Goal: Information Seeking & Learning: Learn about a topic

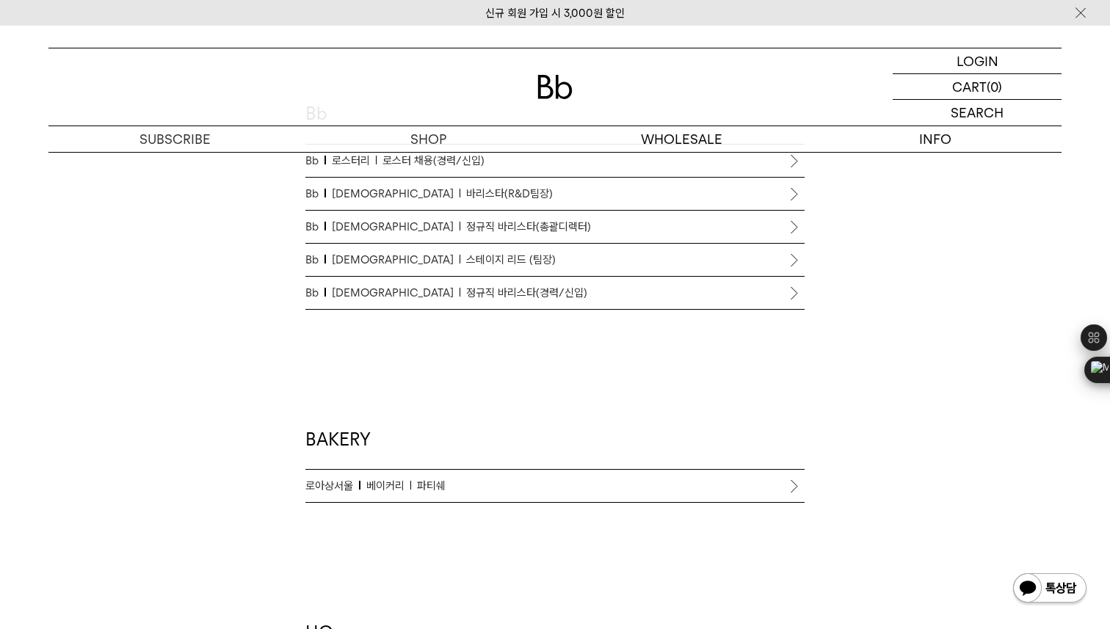
click at [418, 475] on link "로아상서울 베이커리 파티쉐" at bounding box center [554, 486] width 499 height 32
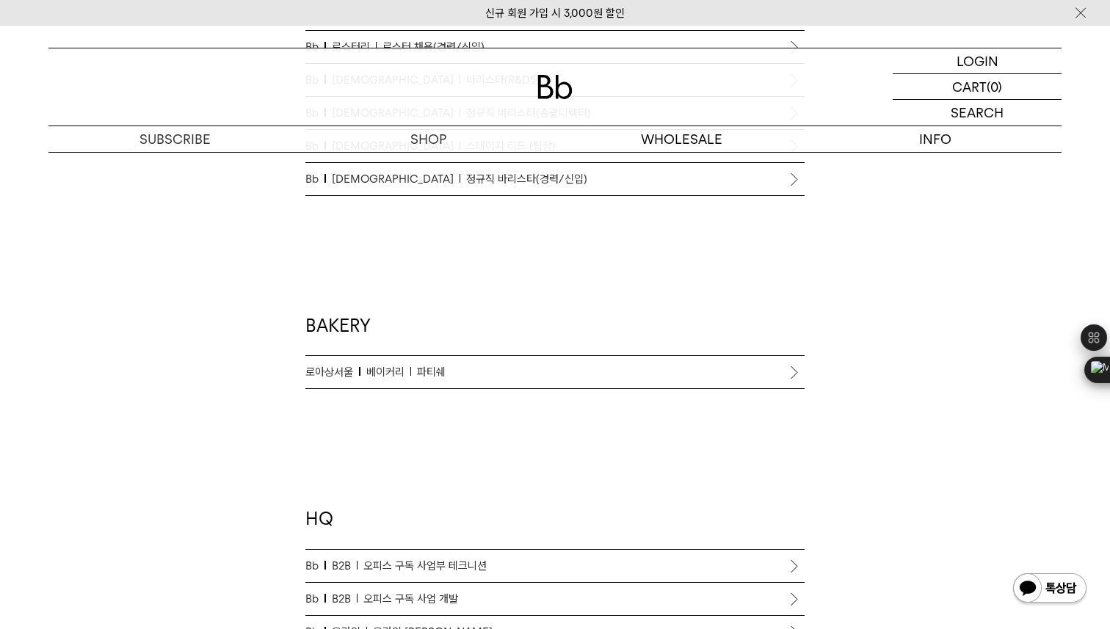
scroll to position [1035, 0]
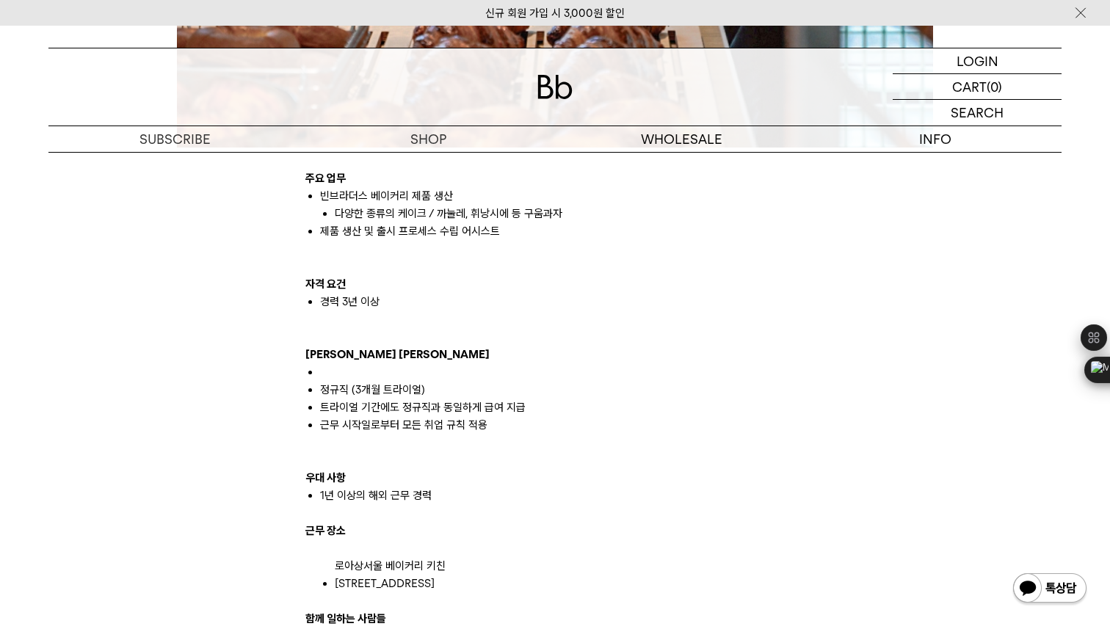
scroll to position [786, 0]
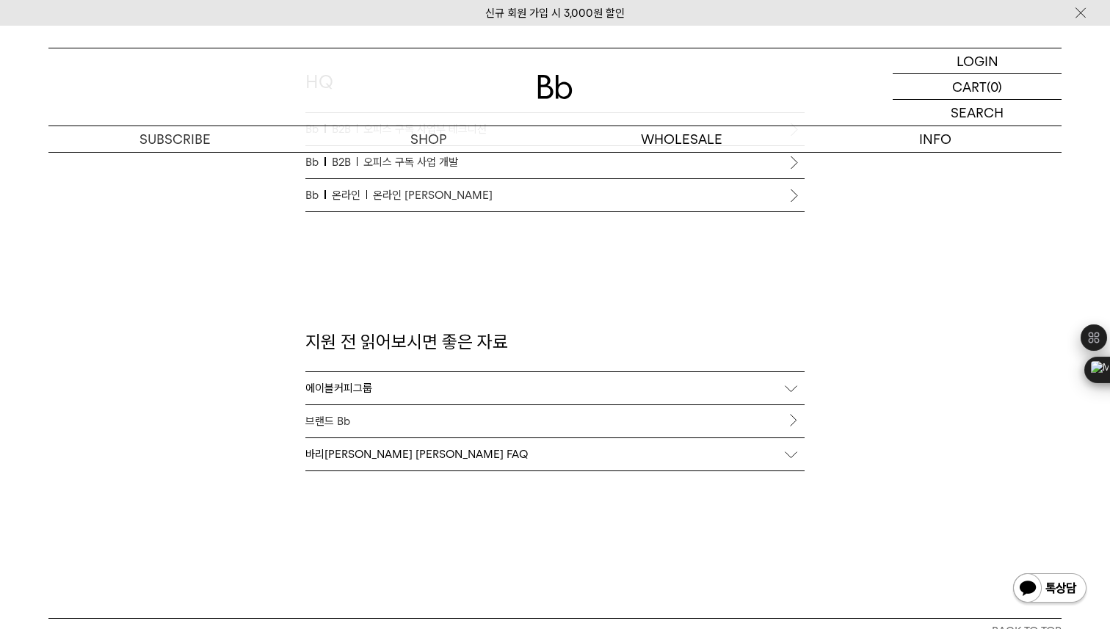
scroll to position [1722, 0]
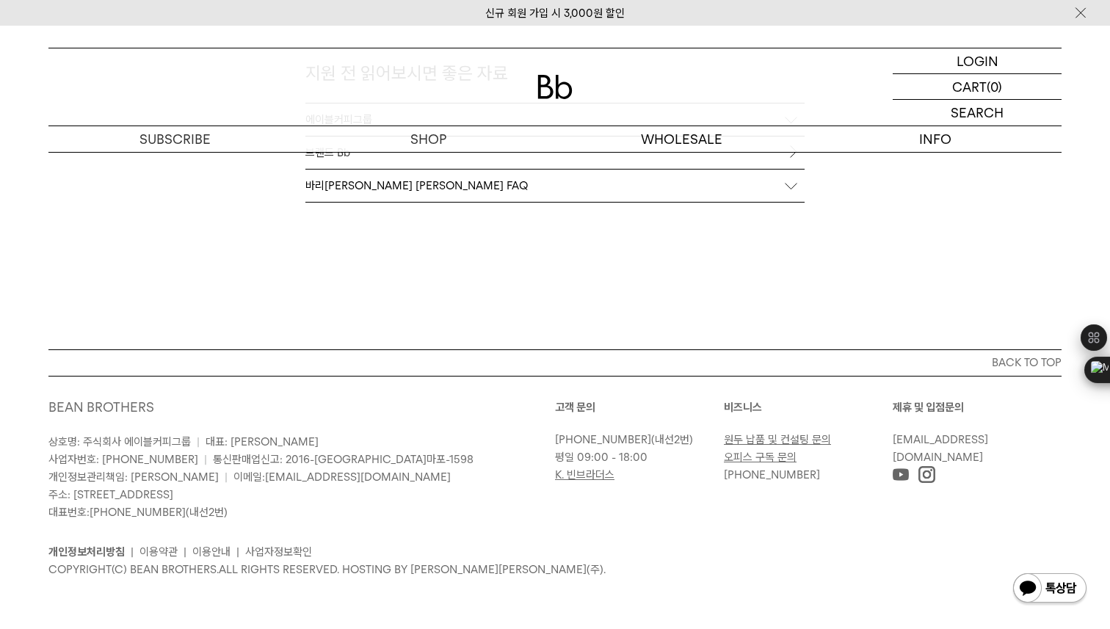
click at [381, 197] on div "바리스타 채용 FAQ" at bounding box center [554, 186] width 499 height 32
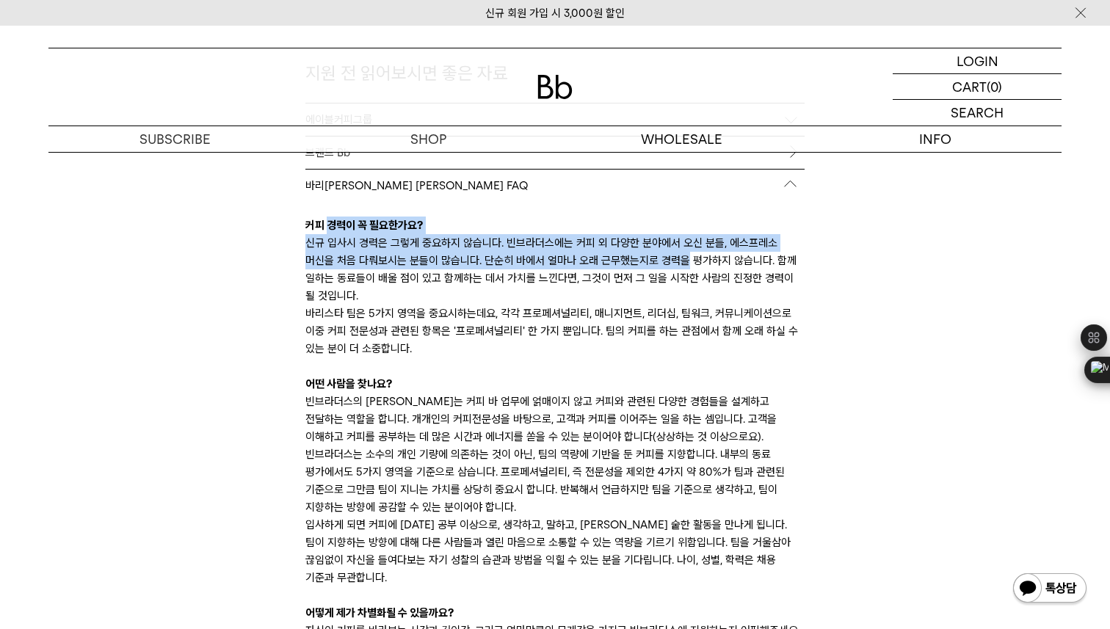
drag, startPoint x: 330, startPoint y: 231, endPoint x: 340, endPoint y: 260, distance: 30.4
click at [340, 260] on div "커피 경력이 꼭 필요한가요? 신규 입사시 경력은 그렇게 중요하지 않습니다. 빈브라더스에는 커피 외 다양한 분야에서 오신 분들, 에스프레소 머신…" at bounding box center [554, 534] width 499 height 664
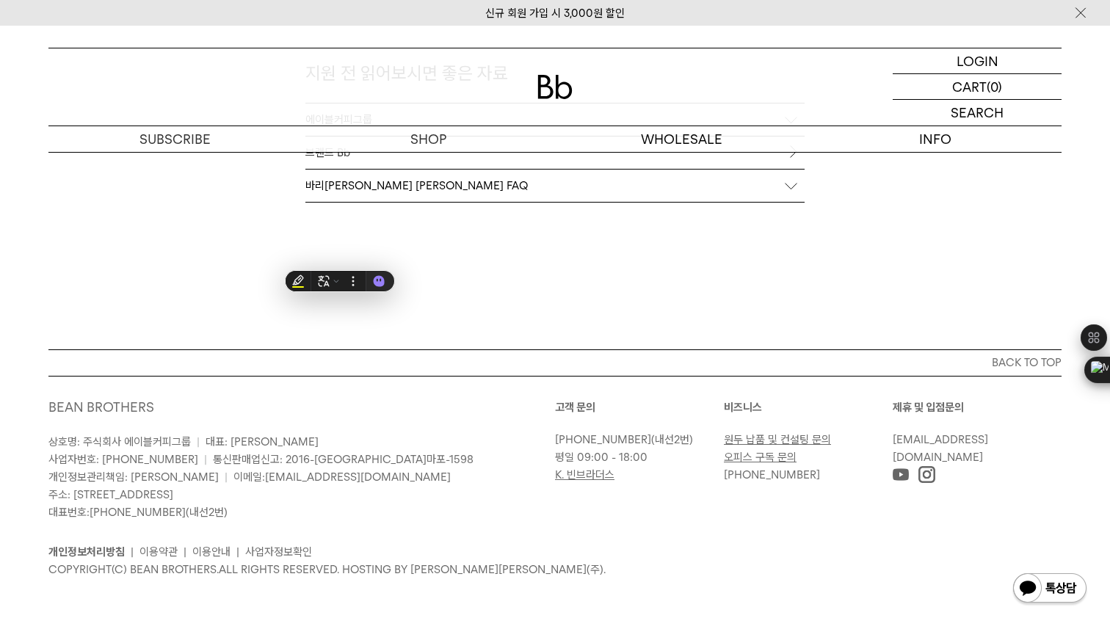
click at [374, 195] on div "바리스타 채용 FAQ" at bounding box center [554, 186] width 499 height 32
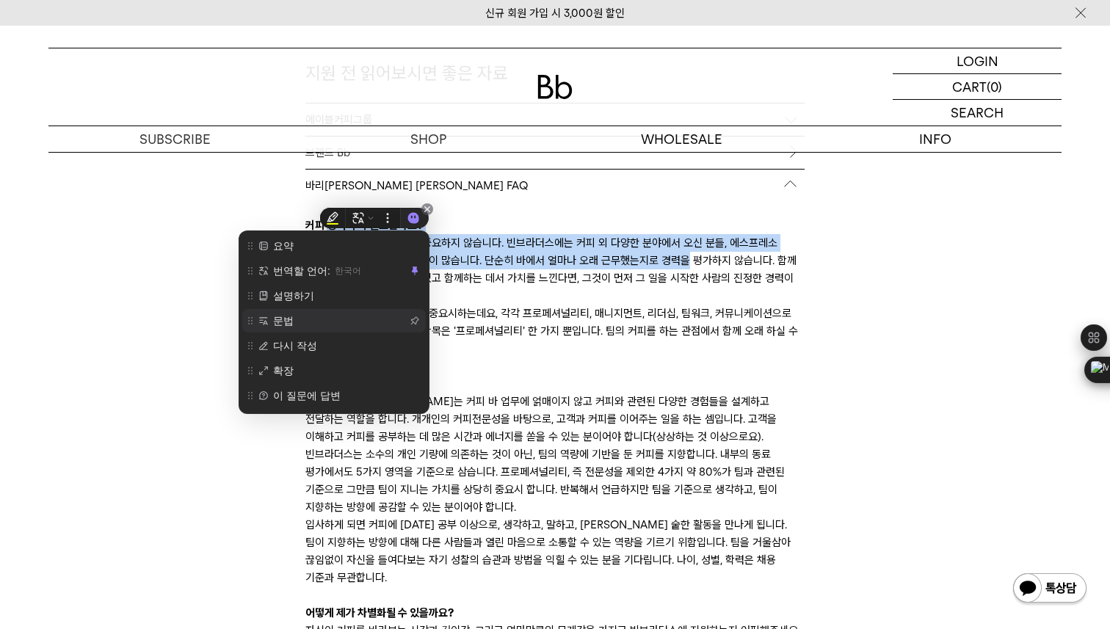
scroll to position [21, 0]
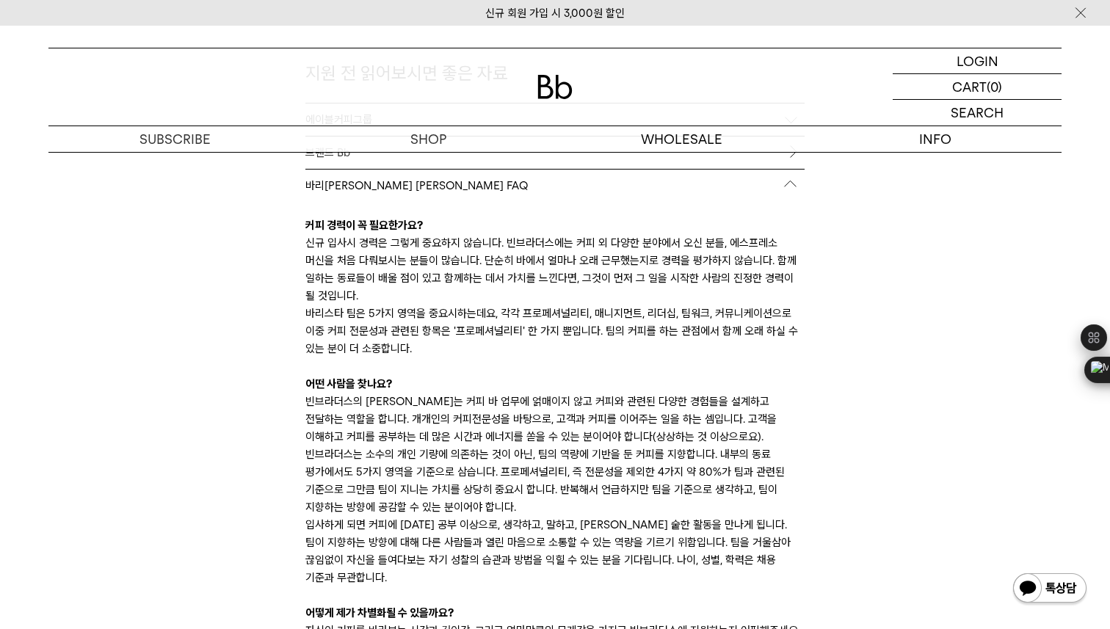
click at [562, 295] on div "커피 경력이 꼭 필요한가요? 신규 입사시 경력은 그렇게 중요하지 않습니다. 빈브라더스에는 커피 외 다양한 분야에서 오신 분들, 에스프레소 머신…" at bounding box center [554, 534] width 499 height 664
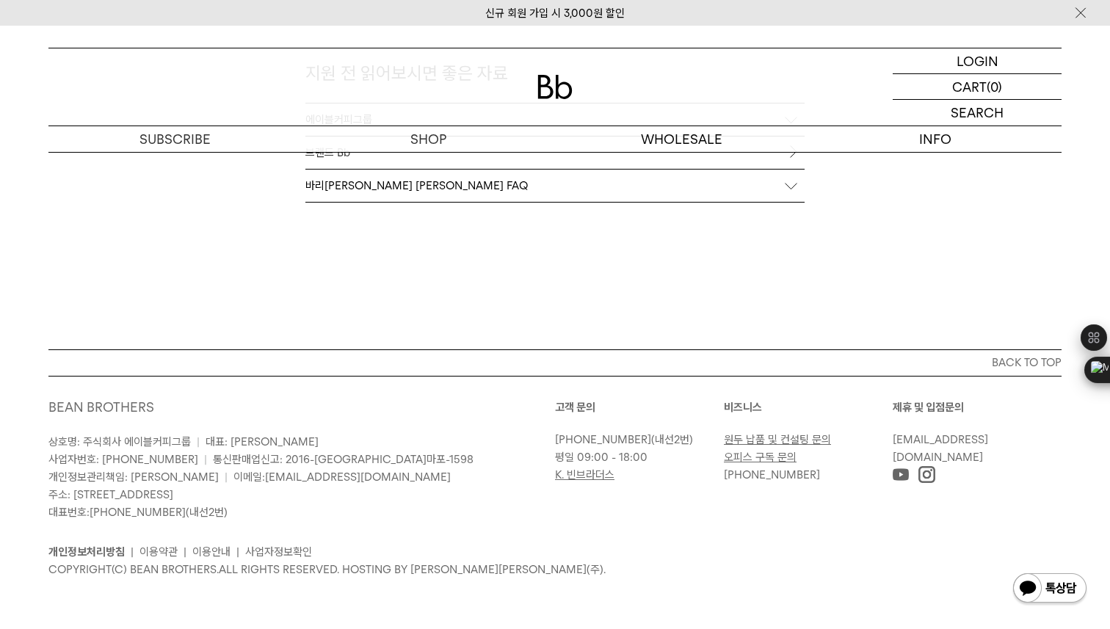
click at [514, 200] on div "바리스타 채용 FAQ" at bounding box center [554, 186] width 499 height 32
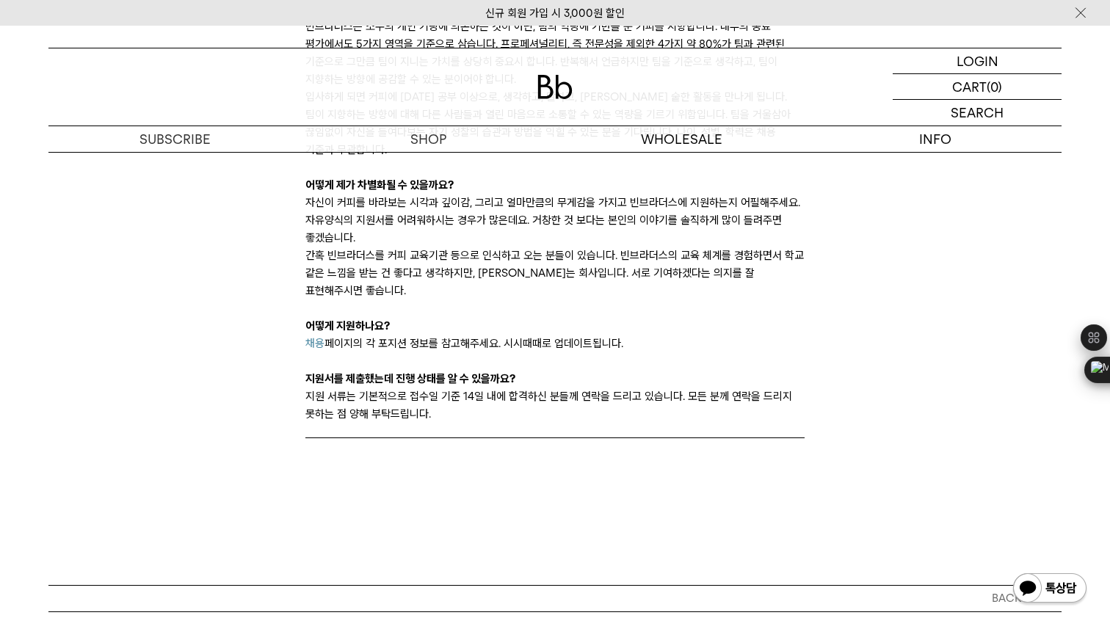
scroll to position [2199, 0]
